Goal: Find contact information: Find contact information

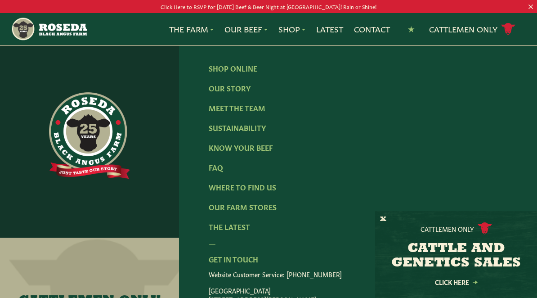
scroll to position [1366, 0]
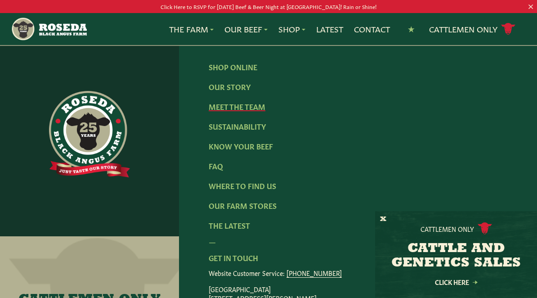
click at [243, 101] on link "Meet The Team" at bounding box center [237, 106] width 57 height 10
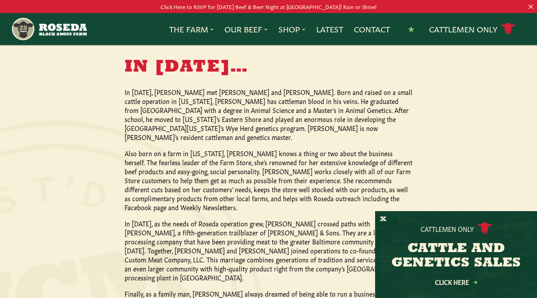
scroll to position [772, 0]
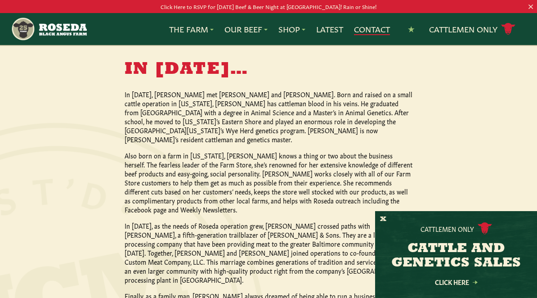
click at [377, 28] on link "Contact" at bounding box center [372, 29] width 36 height 12
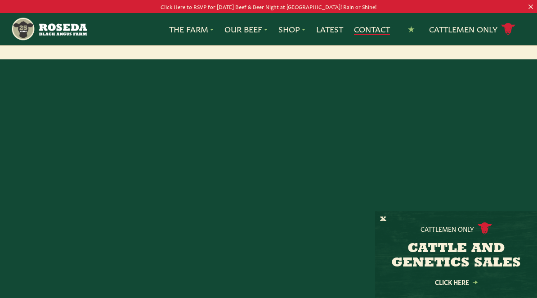
click at [378, 35] on link "Contact" at bounding box center [372, 29] width 36 height 12
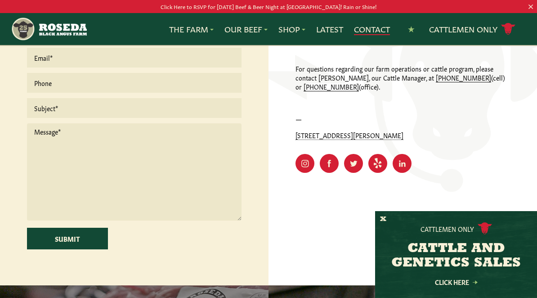
scroll to position [300, 0]
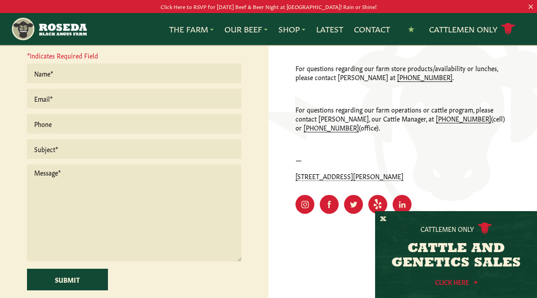
click at [460, 285] on link "Click Here" at bounding box center [456, 282] width 81 height 6
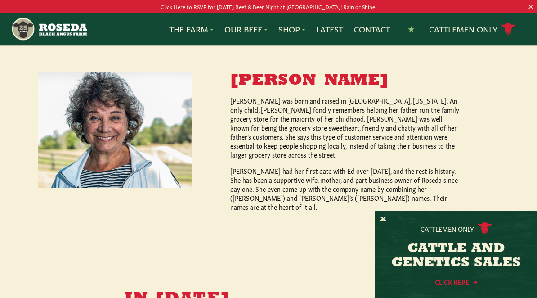
scroll to position [544, 0]
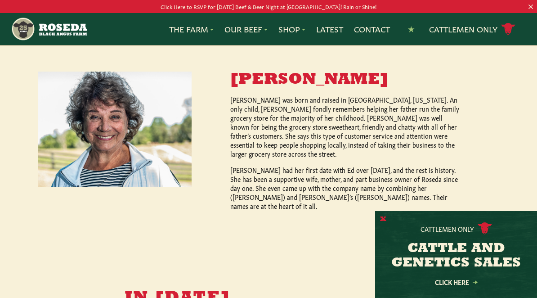
click at [380, 224] on button "X" at bounding box center [383, 219] width 6 height 9
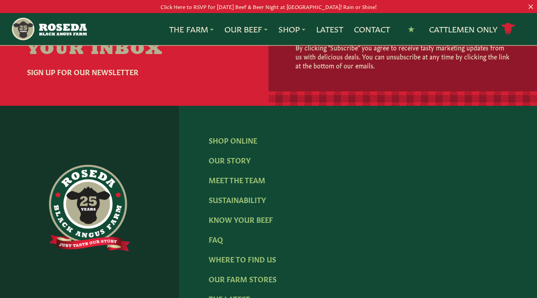
scroll to position [1205, 0]
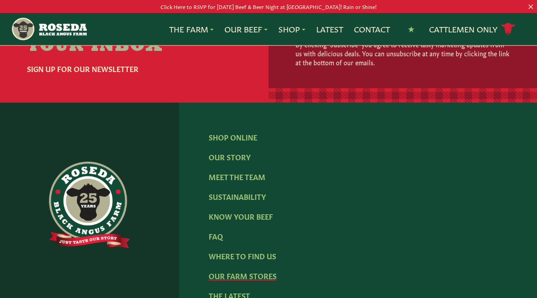
click at [254, 270] on link "Our Farm Stores" at bounding box center [243, 275] width 68 height 10
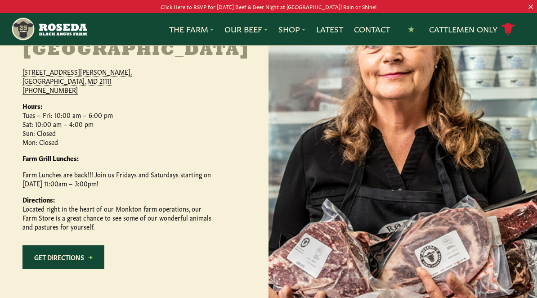
scroll to position [455, 0]
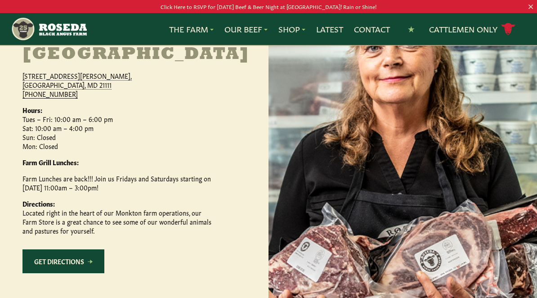
click at [37, 98] on p "[STREET_ADDRESS][PERSON_NAME] [PHONE_NUMBER]" at bounding box center [116, 84] width 189 height 27
click at [40, 94] on p "[STREET_ADDRESS][PERSON_NAME] [PHONE_NUMBER]" at bounding box center [116, 84] width 189 height 27
